Goal: Task Accomplishment & Management: Use online tool/utility

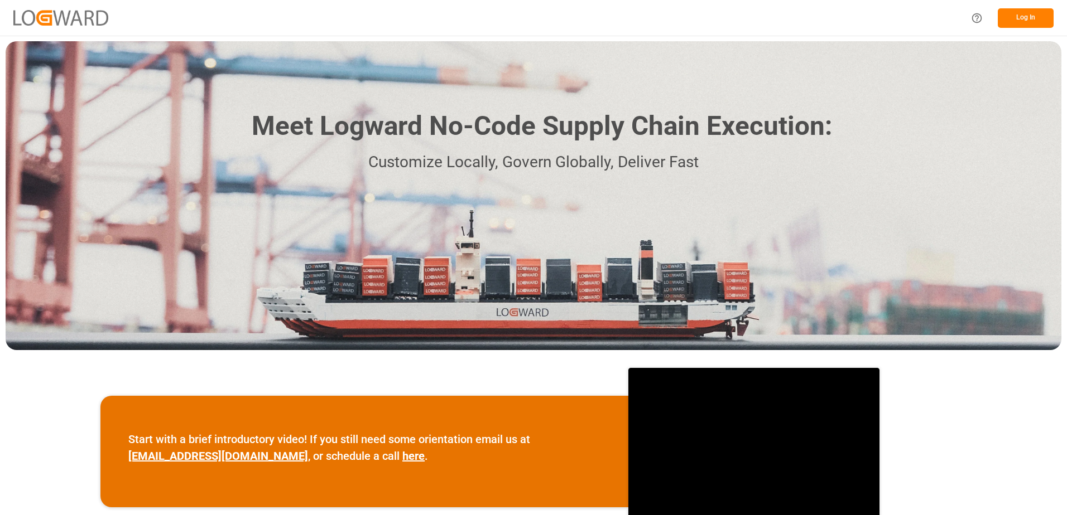
click at [1026, 18] on button "Log In" at bounding box center [1025, 18] width 56 height 20
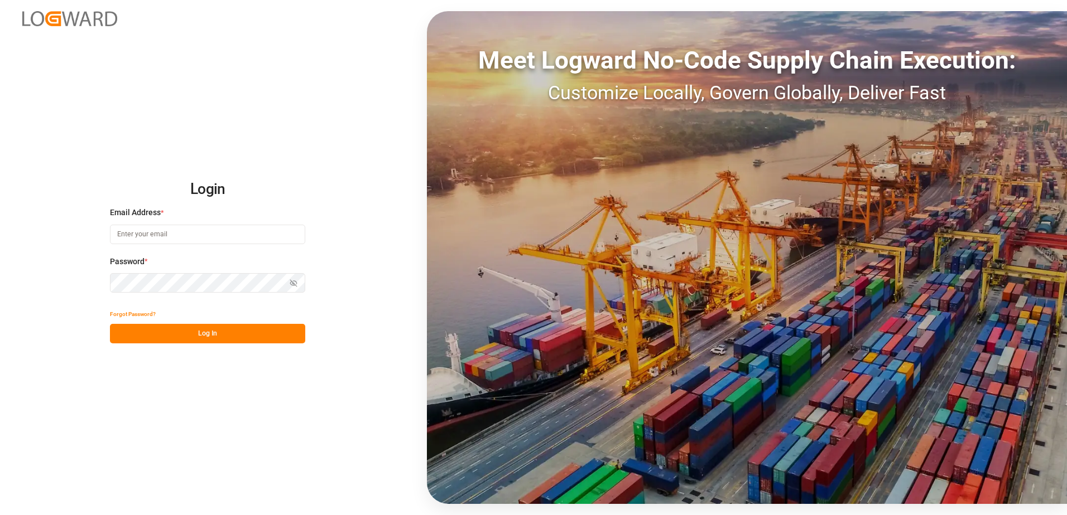
click at [156, 233] on input at bounding box center [207, 235] width 195 height 20
type input "[PERSON_NAME][EMAIL_ADDRESS][DOMAIN_NAME]"
click at [108, 277] on div "Login Email Address * [EMAIL_ADDRESS][DOMAIN_NAME] Password * Show password For…" at bounding box center [533, 257] width 1067 height 515
click at [123, 335] on button "Log In" at bounding box center [207, 334] width 195 height 20
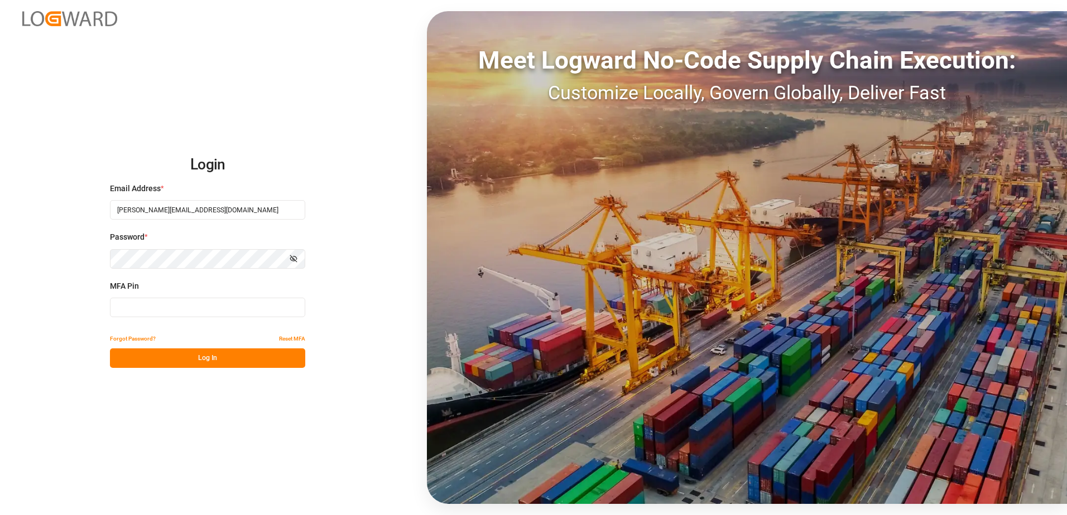
click at [124, 311] on input at bounding box center [207, 308] width 195 height 20
type input "078073"
click at [179, 361] on button "Log In" at bounding box center [207, 359] width 195 height 20
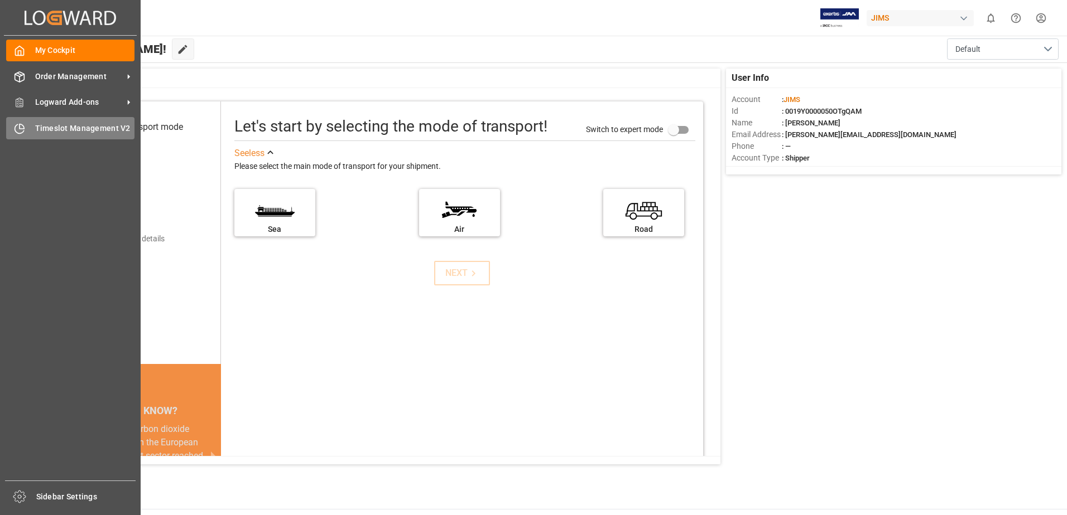
click at [39, 123] on span "Timeslot Management V2" at bounding box center [85, 129] width 100 height 12
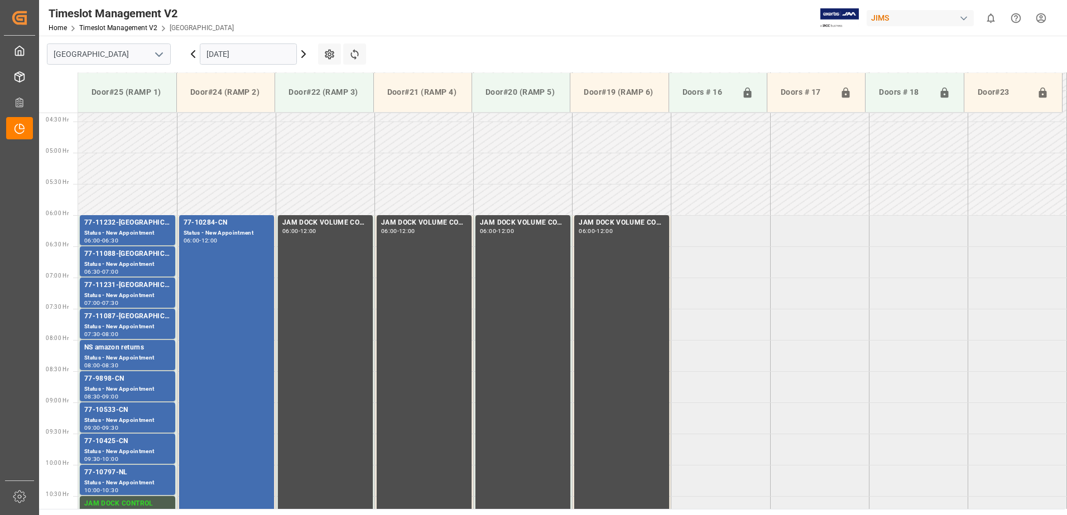
scroll to position [306, 0]
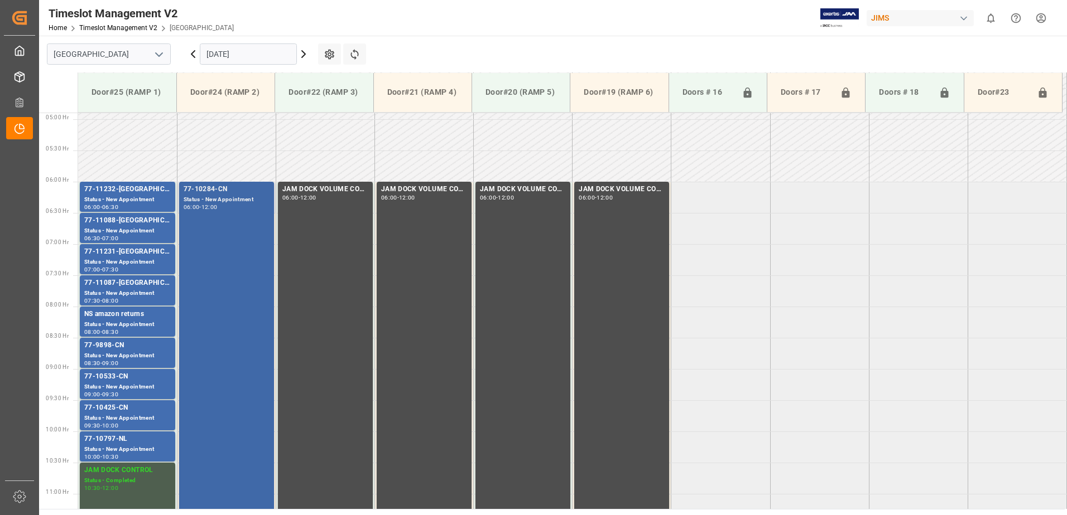
click at [218, 247] on div "77-10284-CN Status - New Appointment 06:00 - 12:00" at bounding box center [227, 368] width 86 height 369
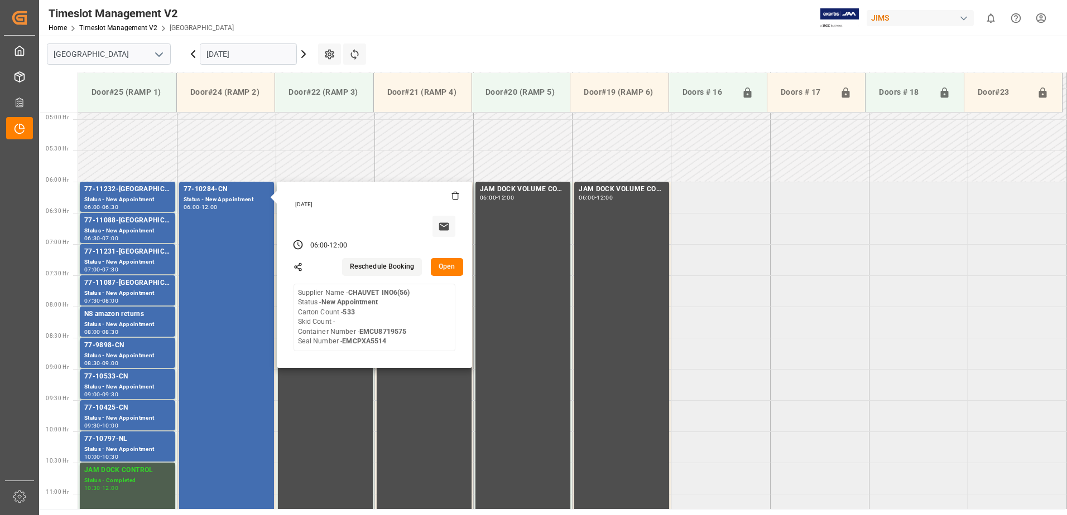
click at [450, 266] on button "Open" at bounding box center [447, 267] width 32 height 18
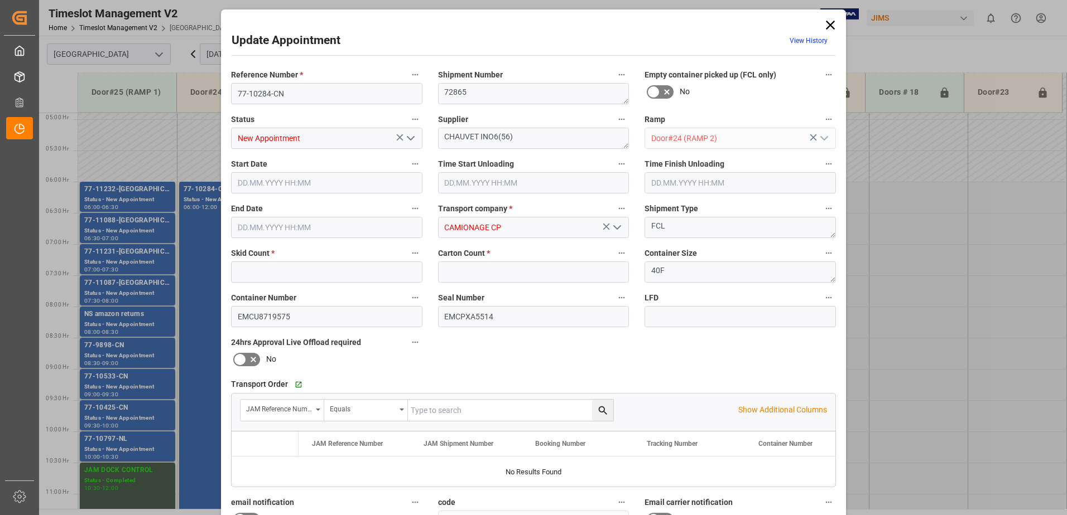
type input "0"
type input "533"
type input "[DATE] 06:00"
type input "[DATE] 12:00"
type input "[DATE] 13:30"
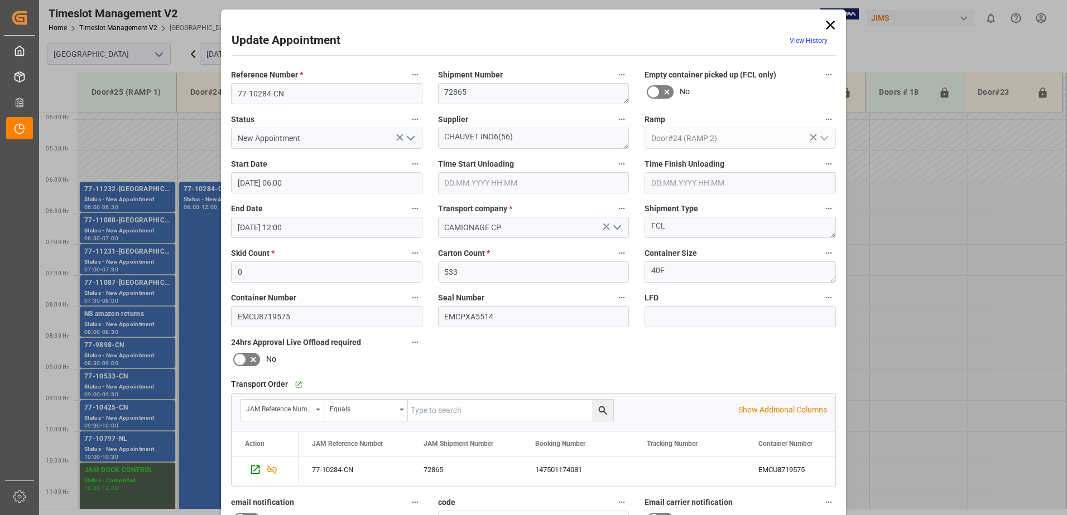
click at [409, 138] on icon "open menu" at bounding box center [410, 138] width 13 height 13
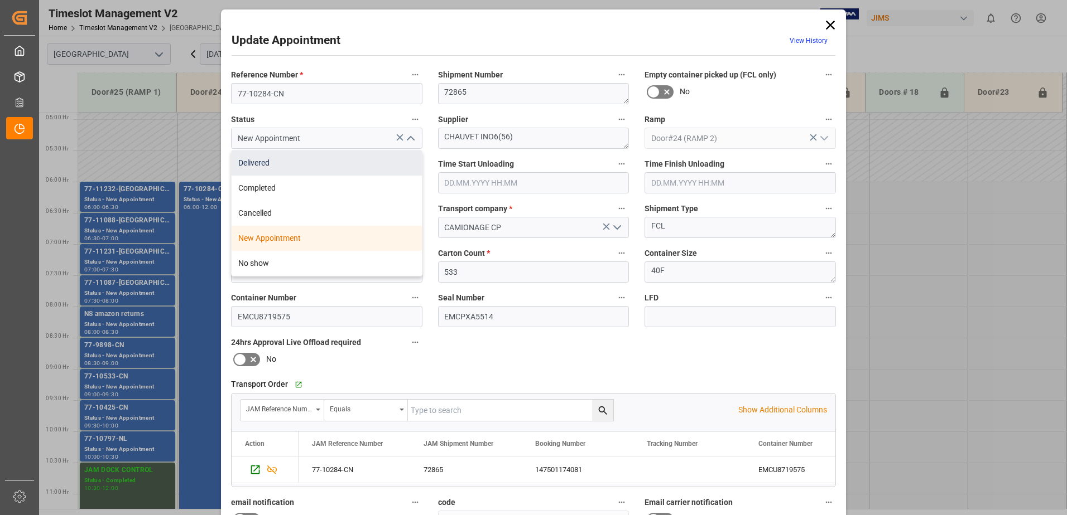
click at [296, 163] on div "Delivered" at bounding box center [327, 163] width 190 height 25
type input "Delivered"
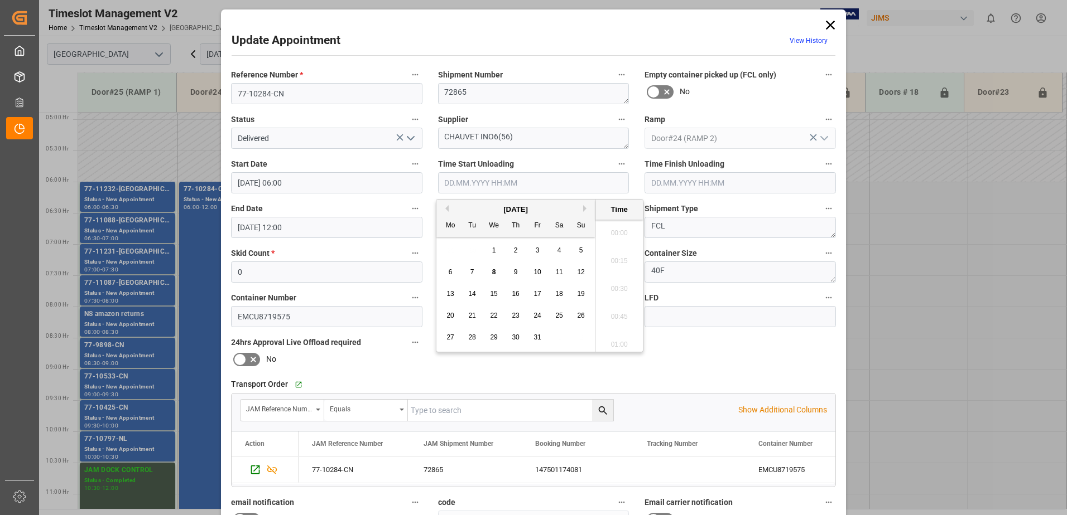
click at [493, 180] on input "text" at bounding box center [533, 182] width 191 height 21
click at [490, 270] on div "8" at bounding box center [494, 272] width 14 height 13
click at [609, 284] on li "06:30" at bounding box center [618, 286] width 47 height 28
type input "[DATE] 06:30"
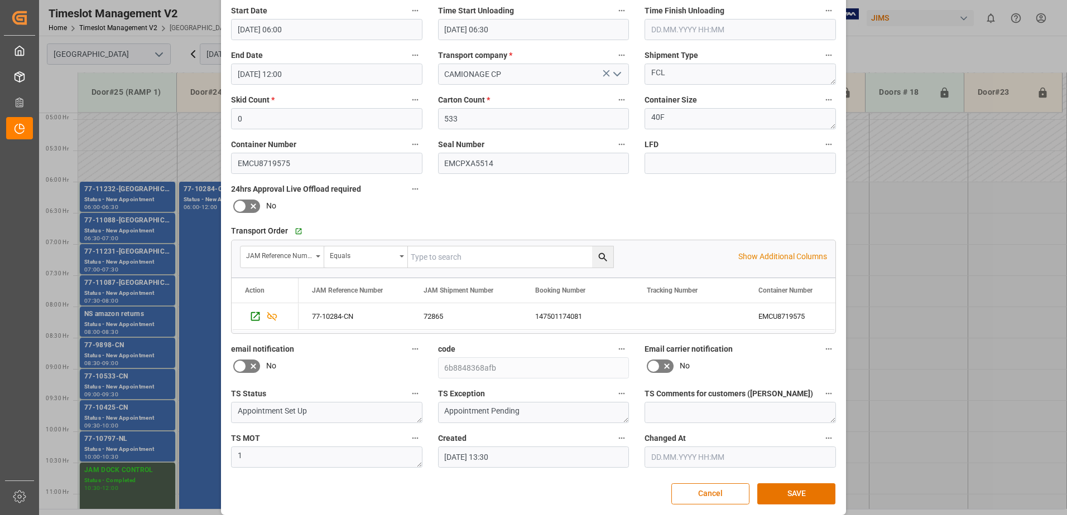
scroll to position [163, 0]
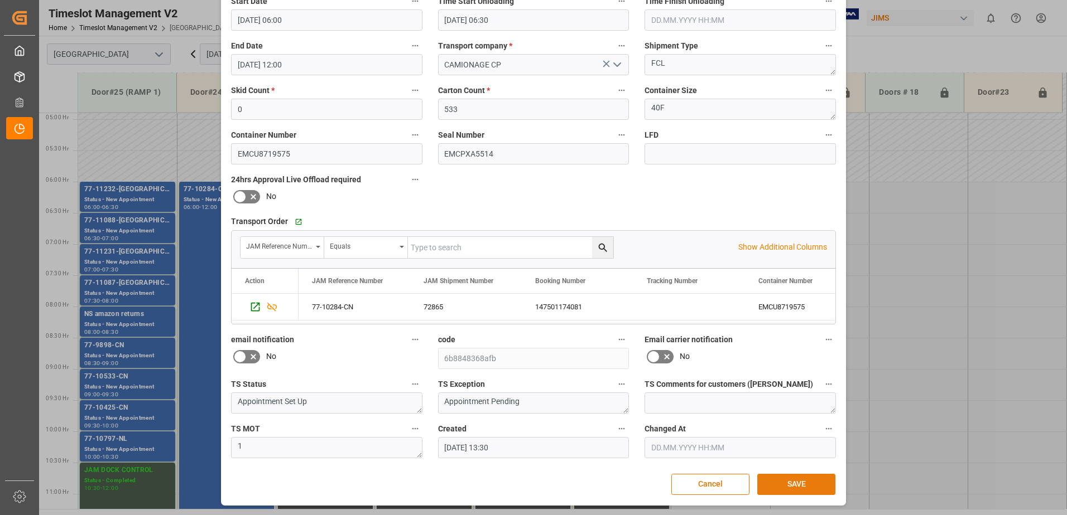
click at [793, 483] on button "SAVE" at bounding box center [796, 484] width 78 height 21
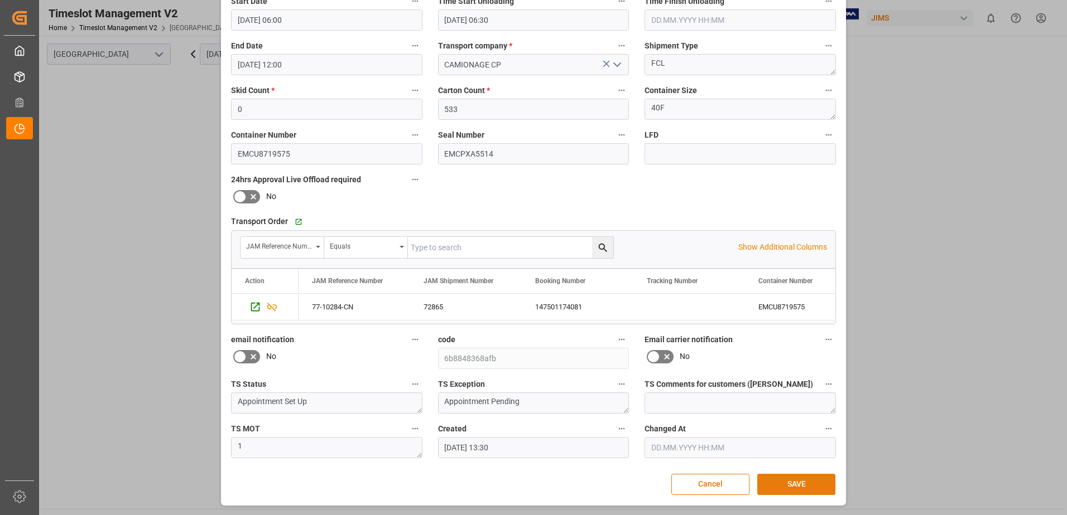
click at [794, 483] on button "SAVE" at bounding box center [796, 484] width 78 height 21
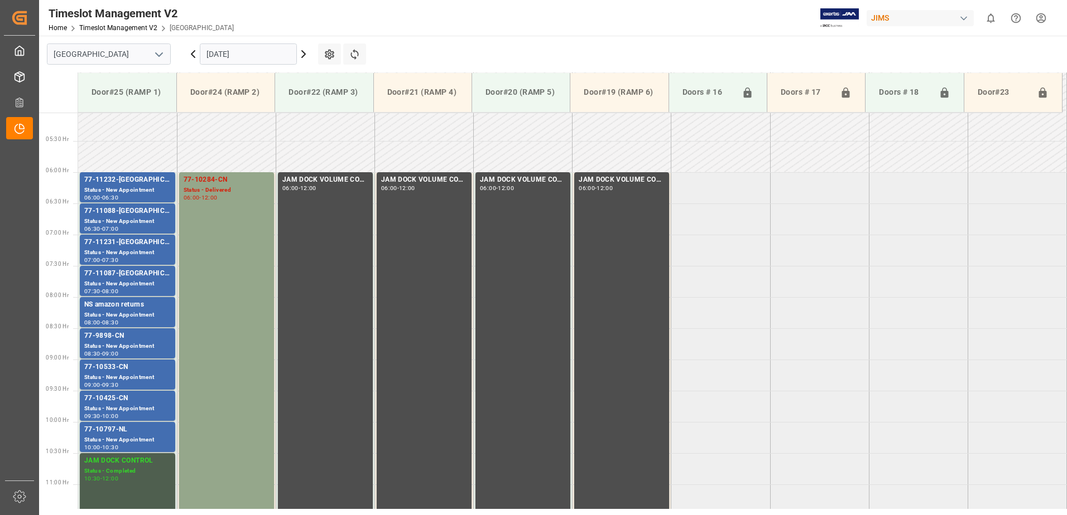
scroll to position [335, 0]
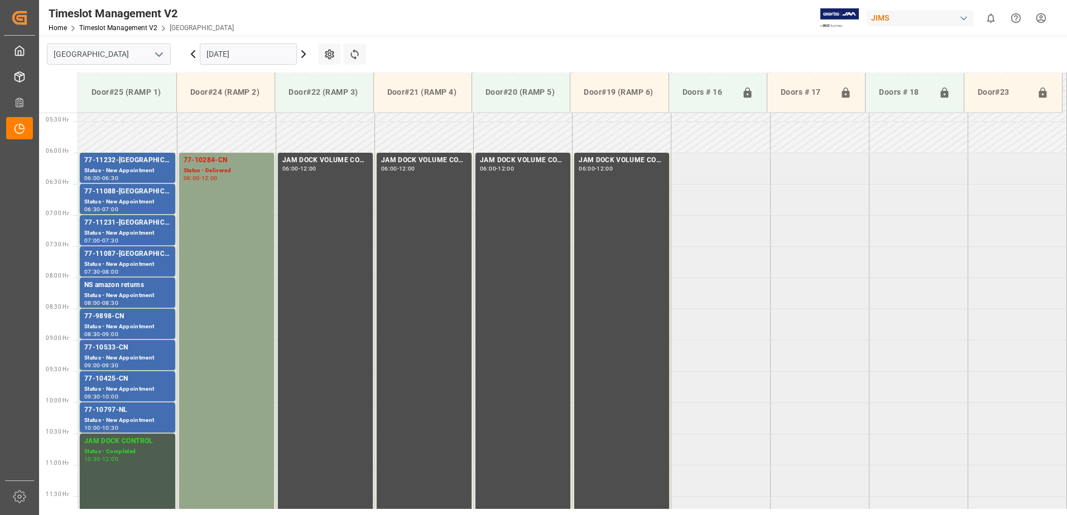
click at [302, 55] on icon at bounding box center [303, 53] width 13 height 13
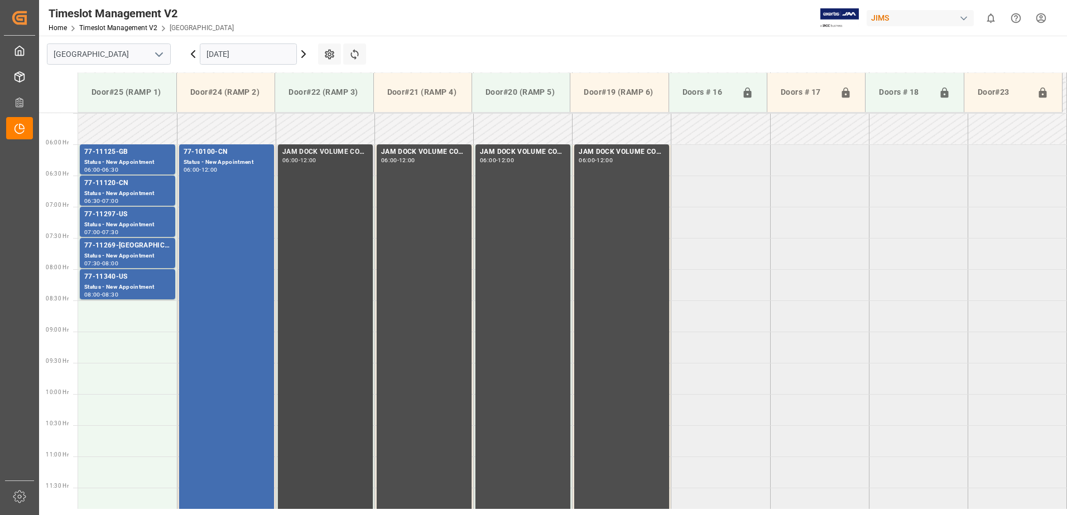
scroll to position [368, 0]
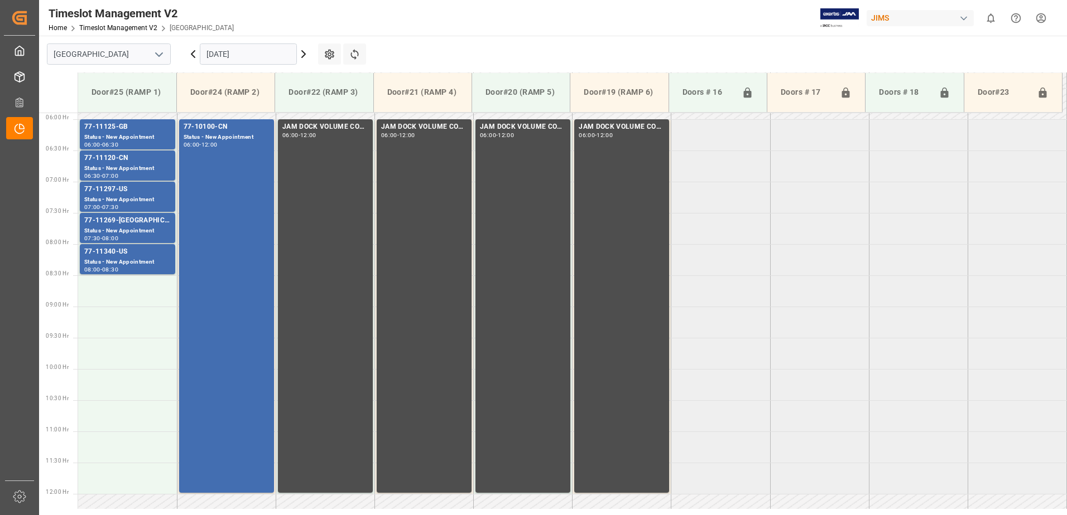
click at [302, 53] on icon at bounding box center [303, 53] width 13 height 13
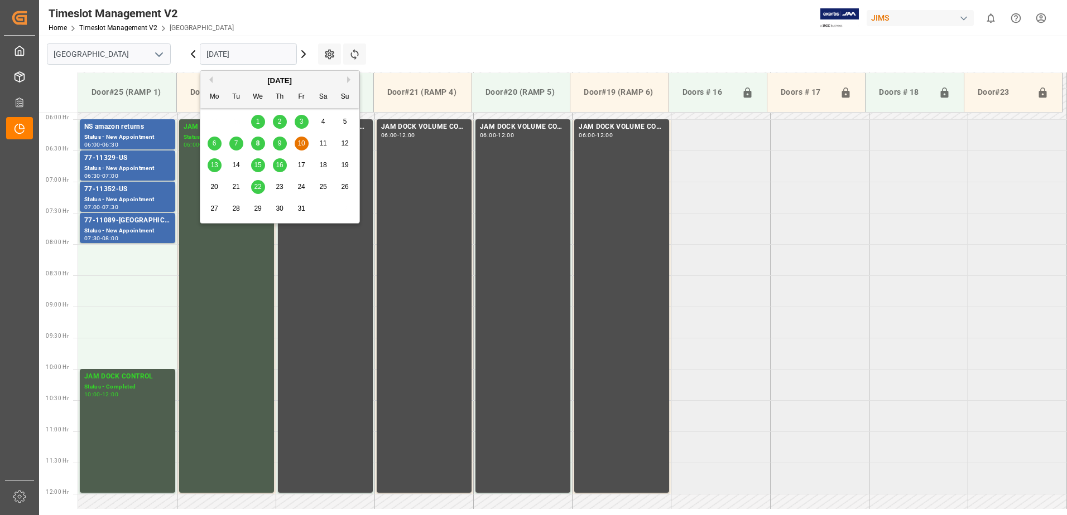
click at [278, 52] on input "[DATE]" at bounding box center [248, 54] width 97 height 21
click at [216, 165] on span "13" at bounding box center [213, 165] width 7 height 8
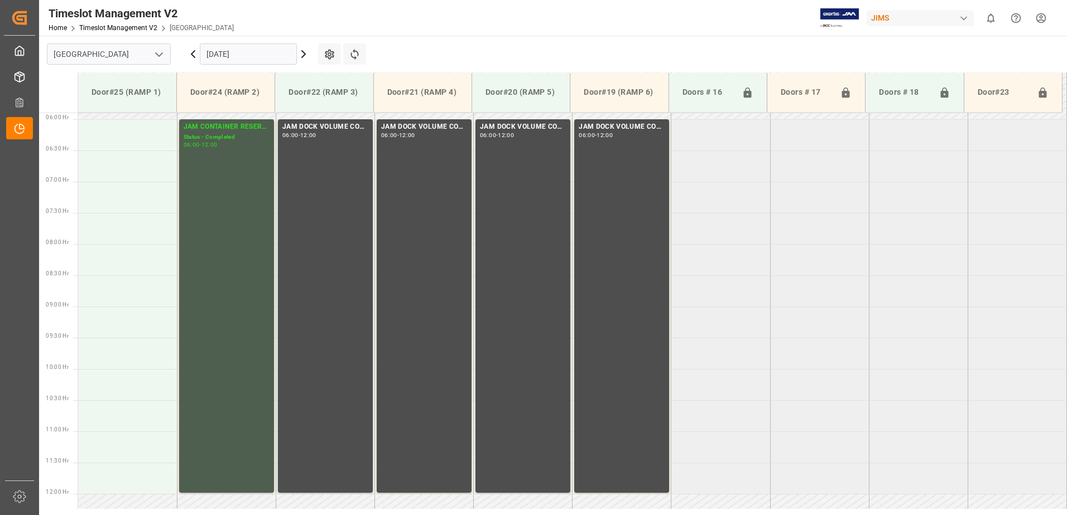
click at [264, 54] on input "[DATE]" at bounding box center [248, 54] width 97 height 21
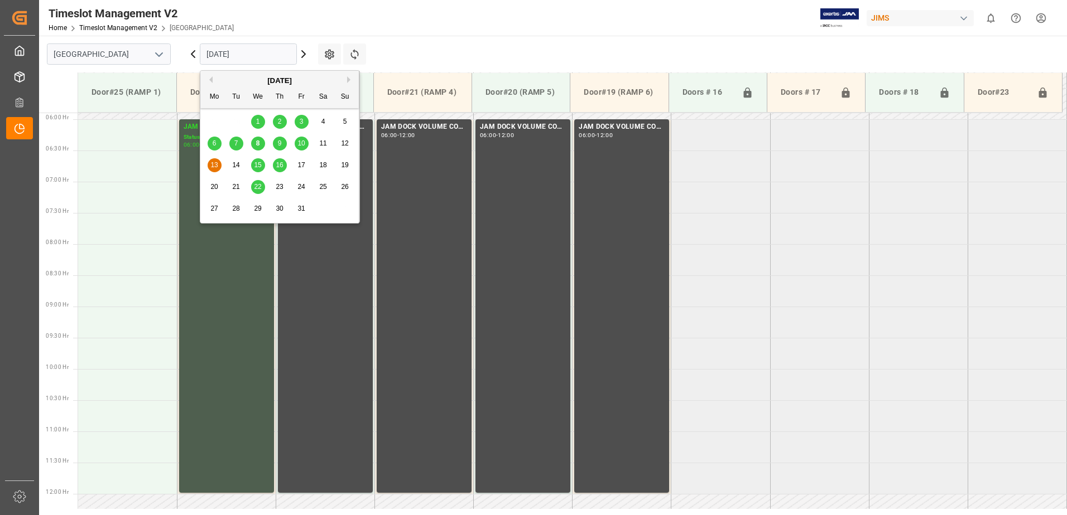
click at [258, 168] on span "15" at bounding box center [257, 165] width 7 height 8
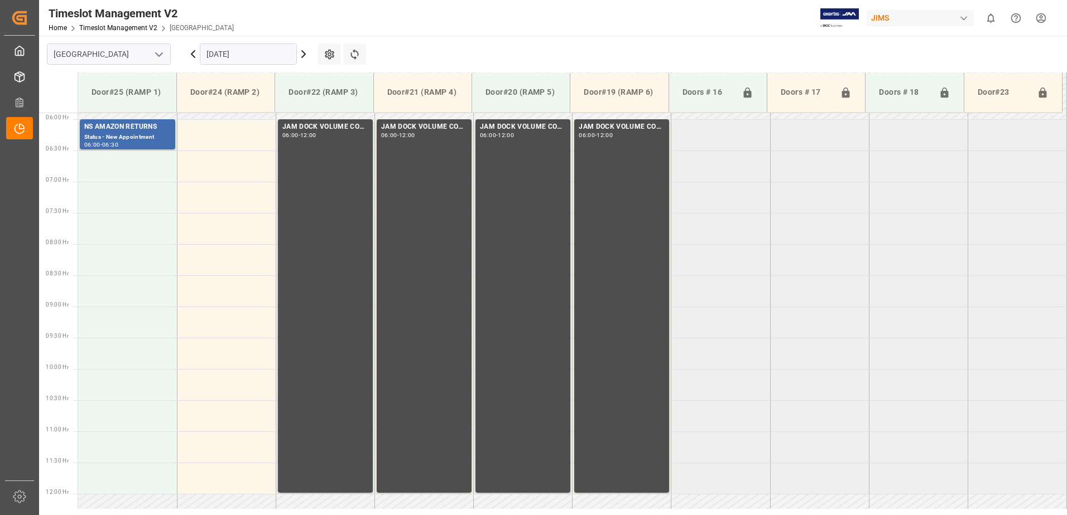
click at [278, 52] on input "[DATE]" at bounding box center [248, 54] width 97 height 21
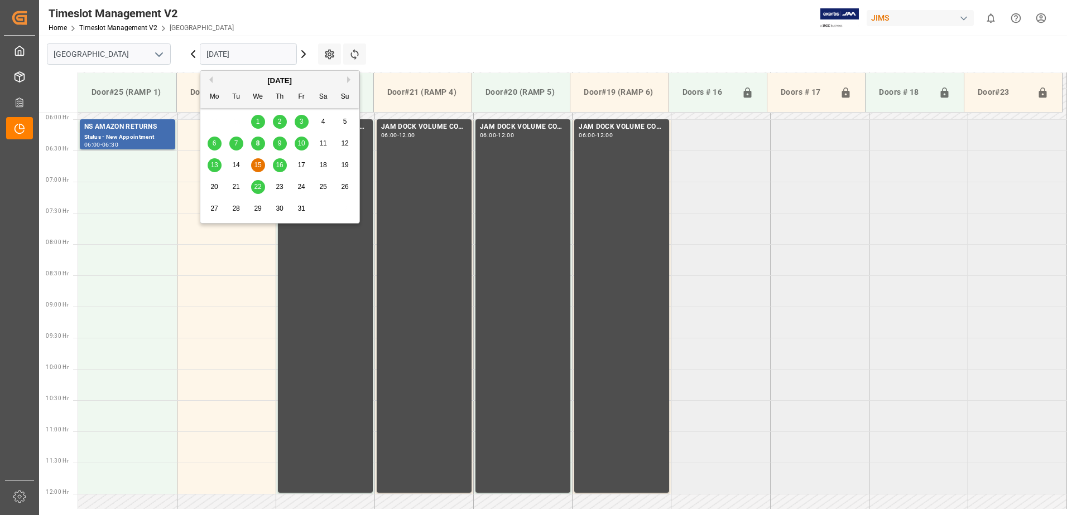
click at [257, 143] on span "8" at bounding box center [258, 143] width 4 height 8
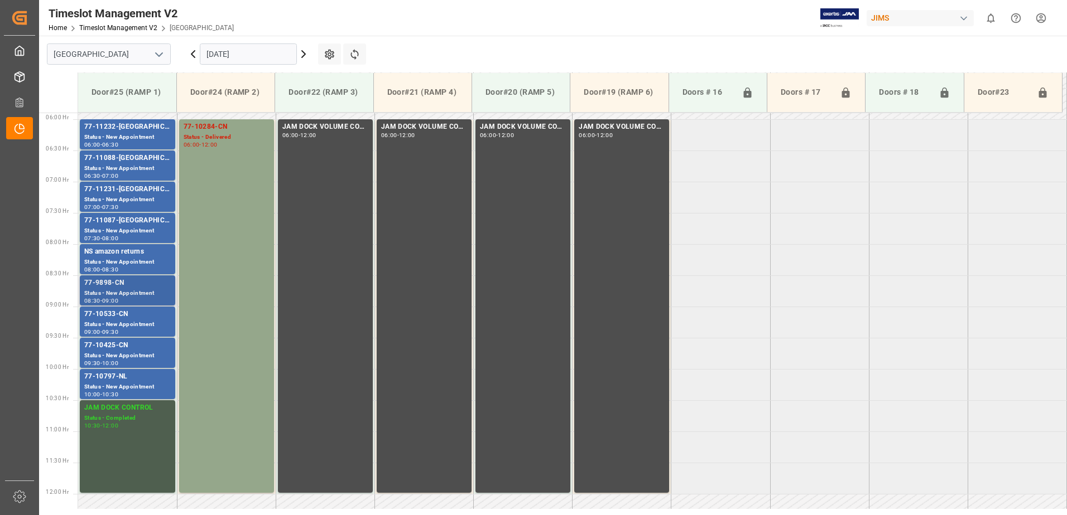
click at [133, 288] on div "77-9898-CN" at bounding box center [127, 283] width 86 height 11
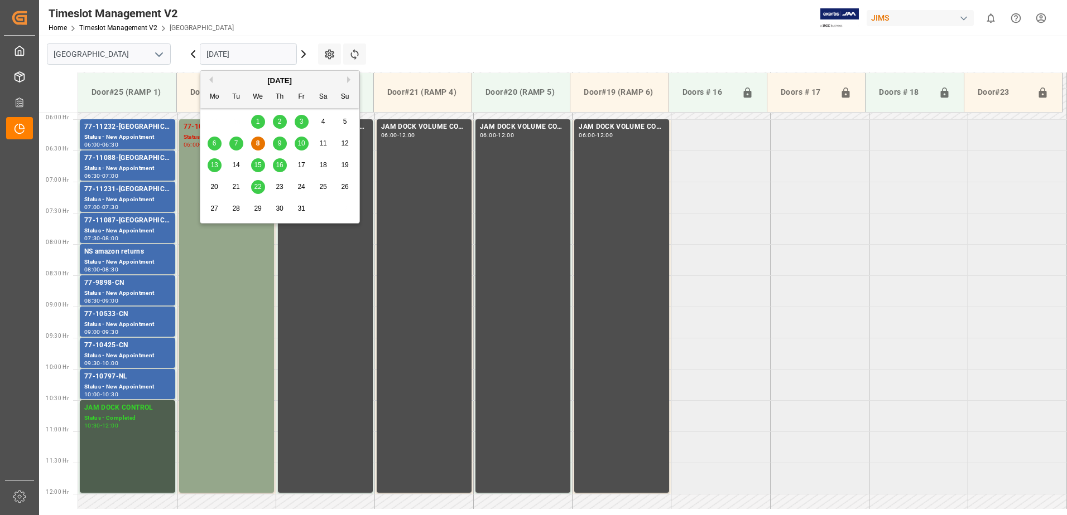
click at [253, 54] on input "[DATE]" at bounding box center [248, 54] width 97 height 21
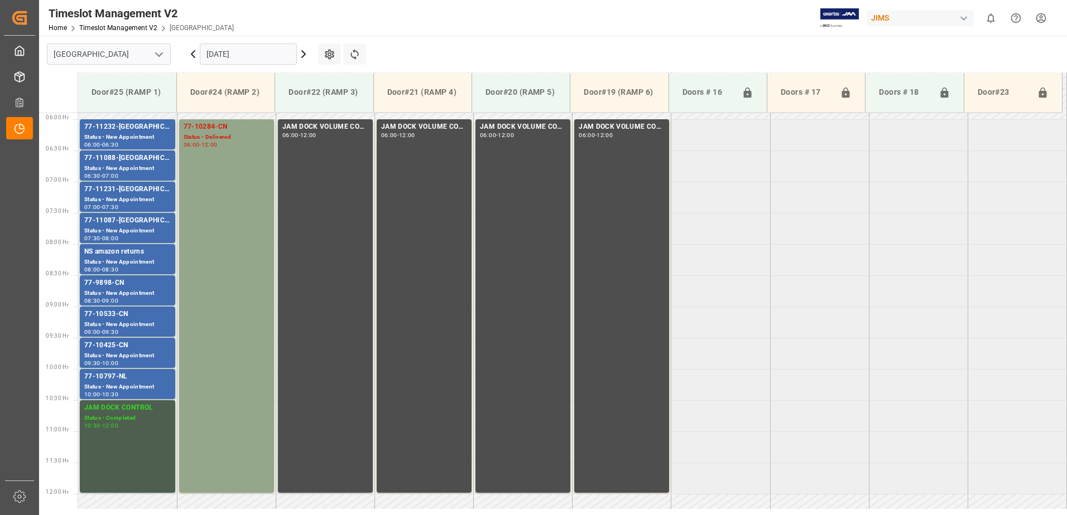
click at [452, 16] on div "Timeslot Management V2 Home Timeslot Management V2 Montreal JIMS 0 Notification…" at bounding box center [548, 18] width 1035 height 36
